Goal: Task Accomplishment & Management: Use online tool/utility

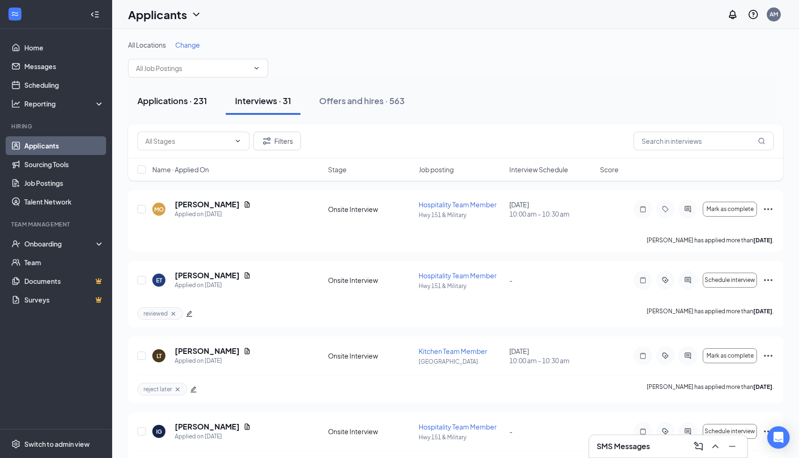
click at [168, 105] on div "Applications · 231" at bounding box center [172, 101] width 70 height 12
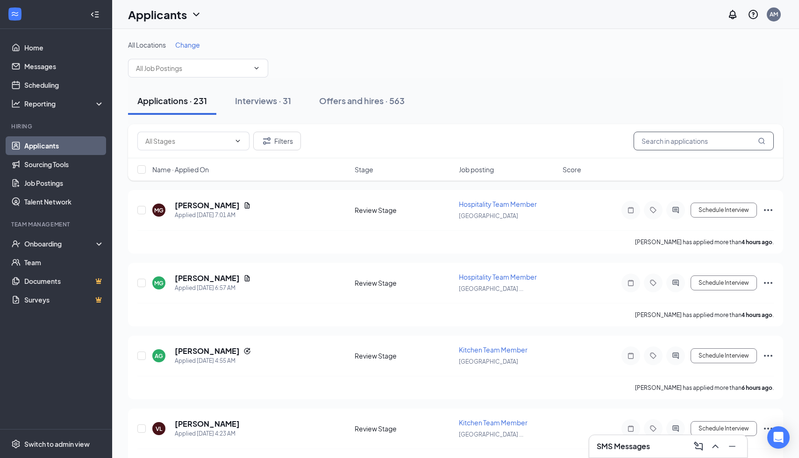
click at [657, 137] on input "text" at bounding box center [703, 141] width 140 height 19
type input "[PERSON_NAME]"
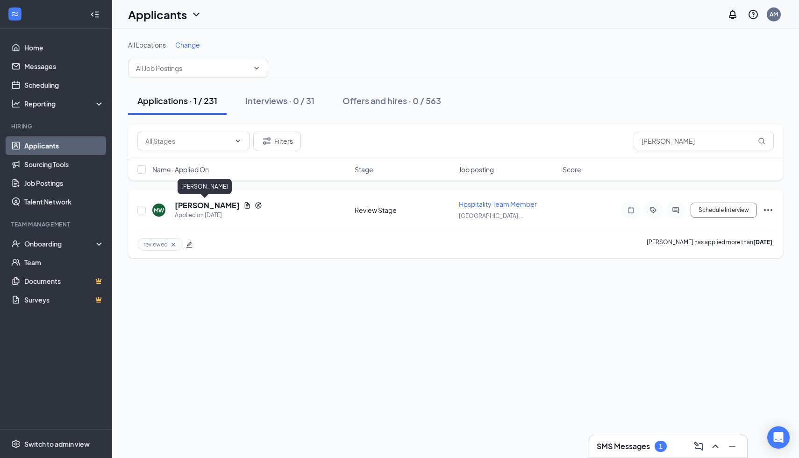
click at [203, 201] on h5 "[PERSON_NAME]" at bounding box center [207, 205] width 65 height 10
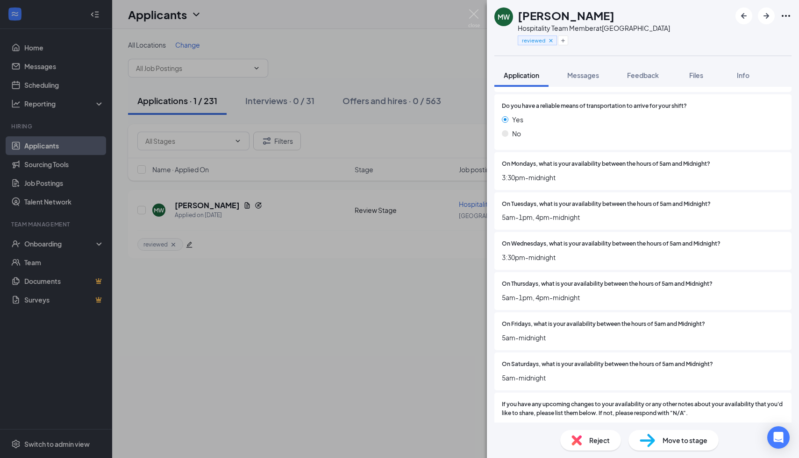
scroll to position [1105, 0]
click at [687, 452] on div "Reject Move to stage" at bounding box center [643, 440] width 312 height 35
click at [687, 439] on span "Move to stage" at bounding box center [684, 440] width 45 height 10
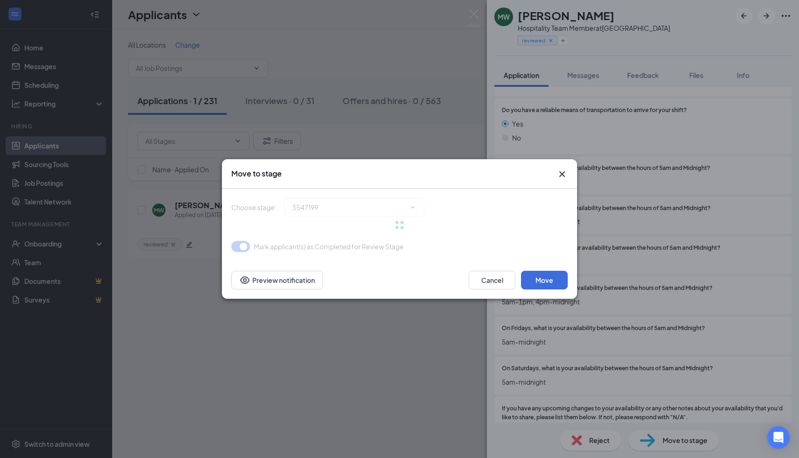
type input "Onsite Interview (next stage)"
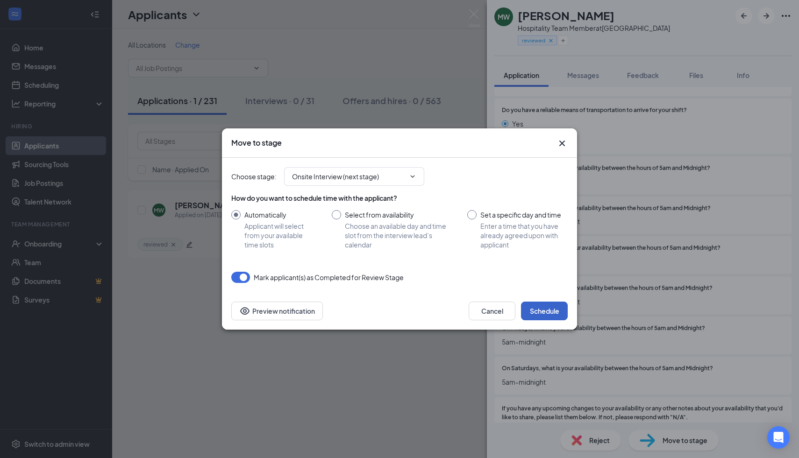
click at [545, 304] on button "Schedule" at bounding box center [544, 311] width 47 height 19
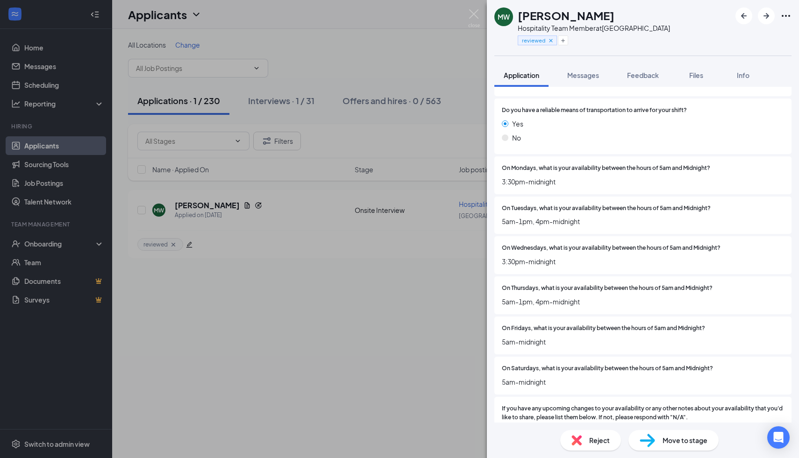
click at [617, 236] on div "On Wednesdays, what is your availability between the hours of 5am and Midnight?…" at bounding box center [642, 255] width 297 height 38
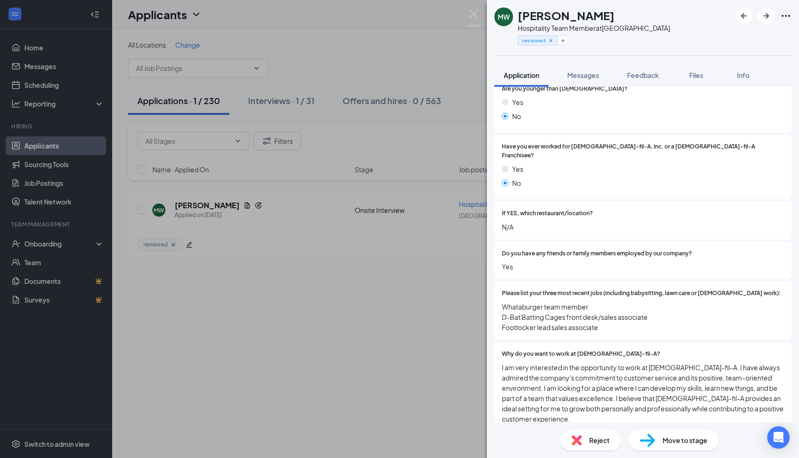
scroll to position [0, 0]
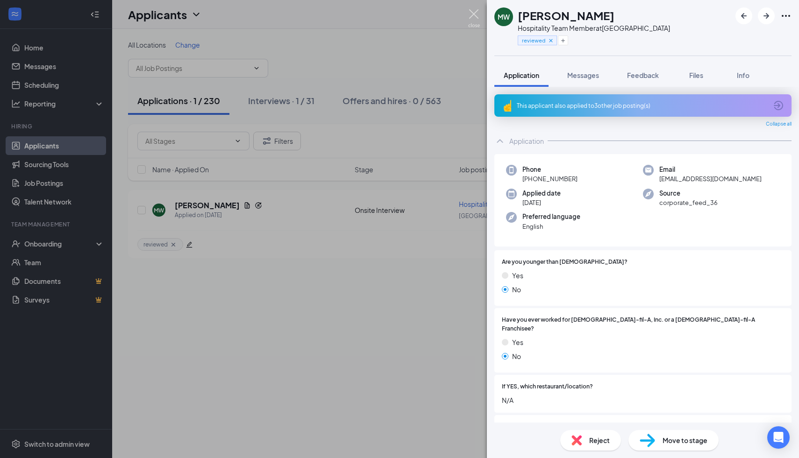
click at [477, 14] on img at bounding box center [474, 18] width 12 height 18
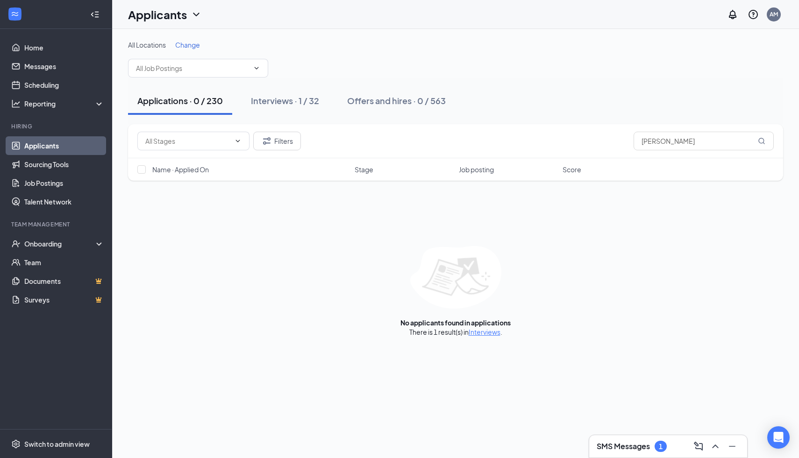
click at [686, 128] on div "Filters [PERSON_NAME]" at bounding box center [455, 141] width 655 height 34
click at [685, 128] on div "Filters [PERSON_NAME]" at bounding box center [455, 141] width 655 height 34
click at [662, 150] on input "[PERSON_NAME]" at bounding box center [703, 141] width 140 height 19
